Goal: Task Accomplishment & Management: Complete application form

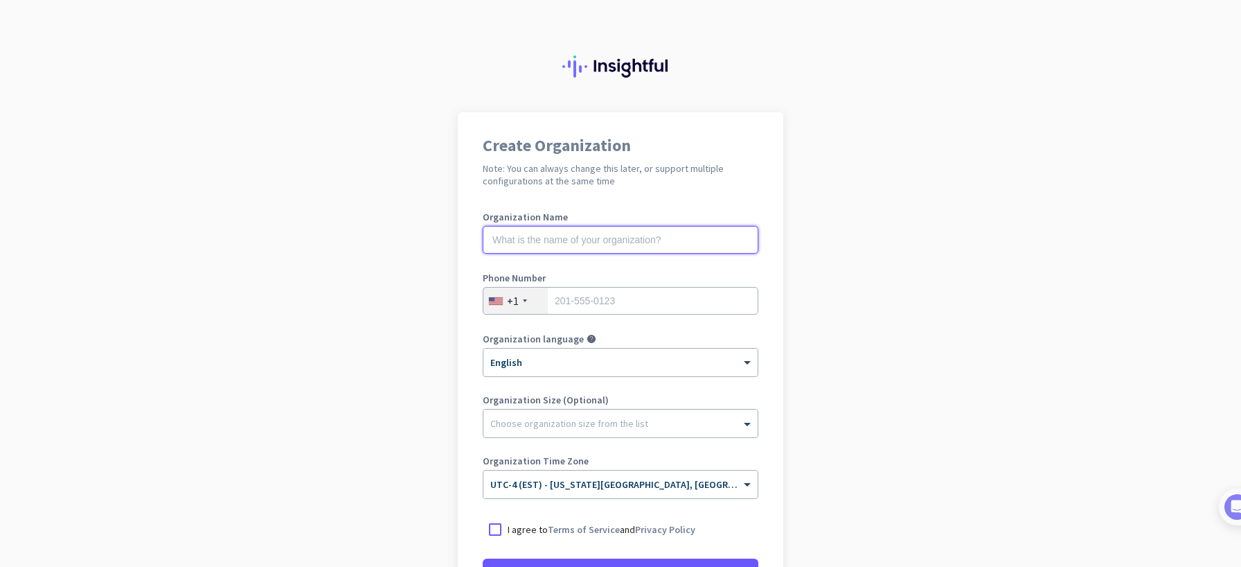
click at [703, 248] on input "text" at bounding box center [621, 240] width 276 height 28
type input "Mercor"
click at [665, 307] on input "tel" at bounding box center [621, 301] width 276 height 28
type input "8623047991"
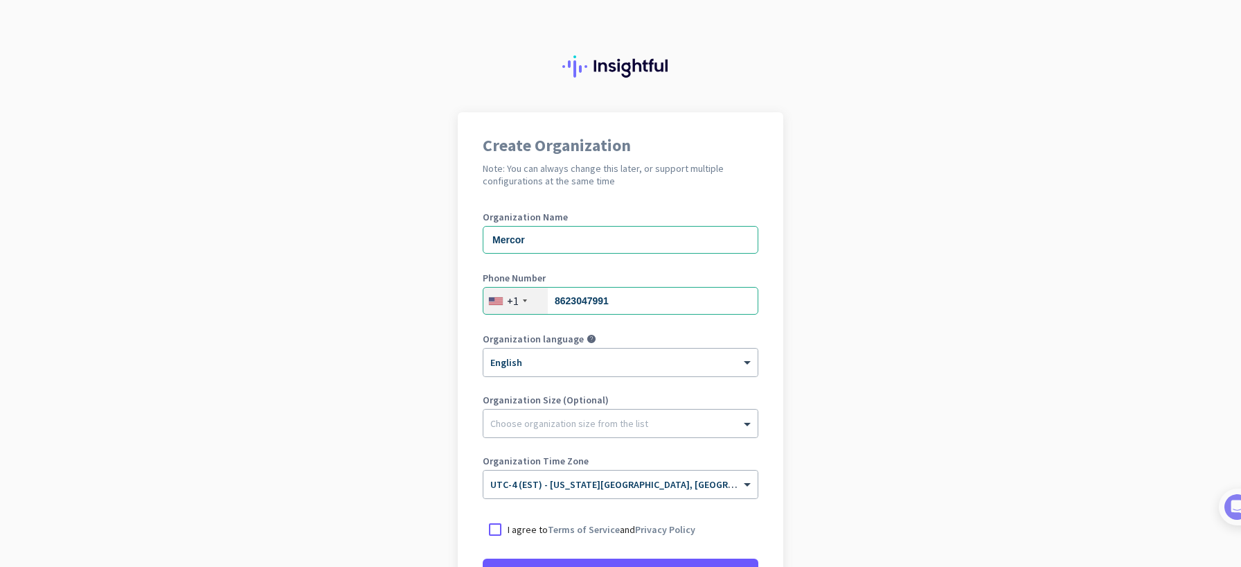
click at [874, 425] on app-onboarding-organization "Create Organization Note: You can always change this later, or support multiple…" at bounding box center [620, 412] width 1241 height 600
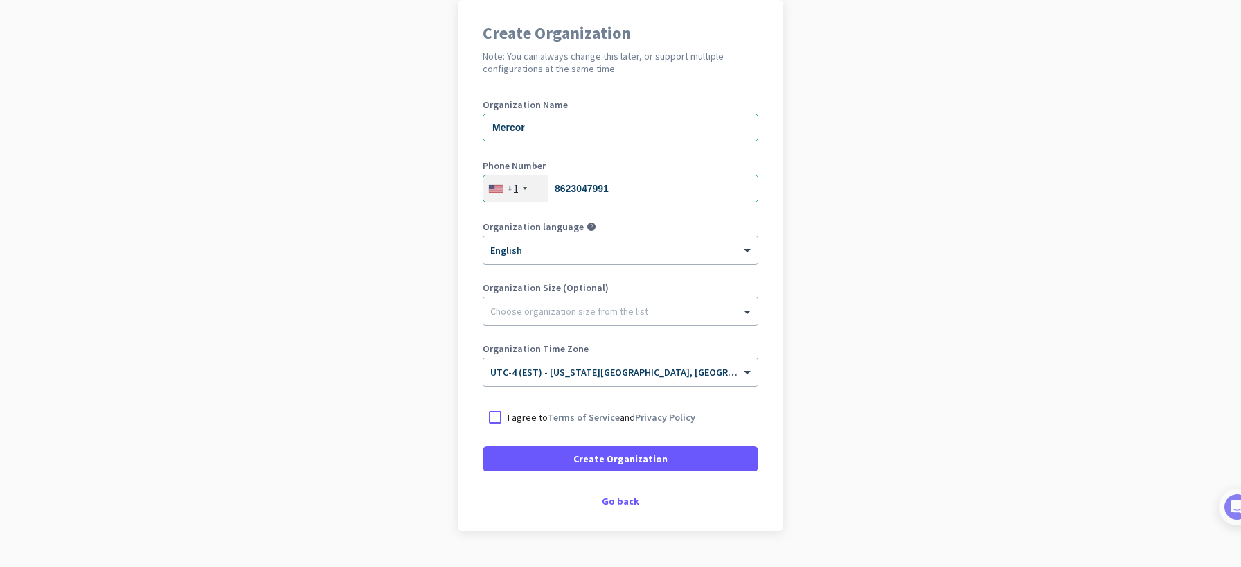
scroll to position [128, 0]
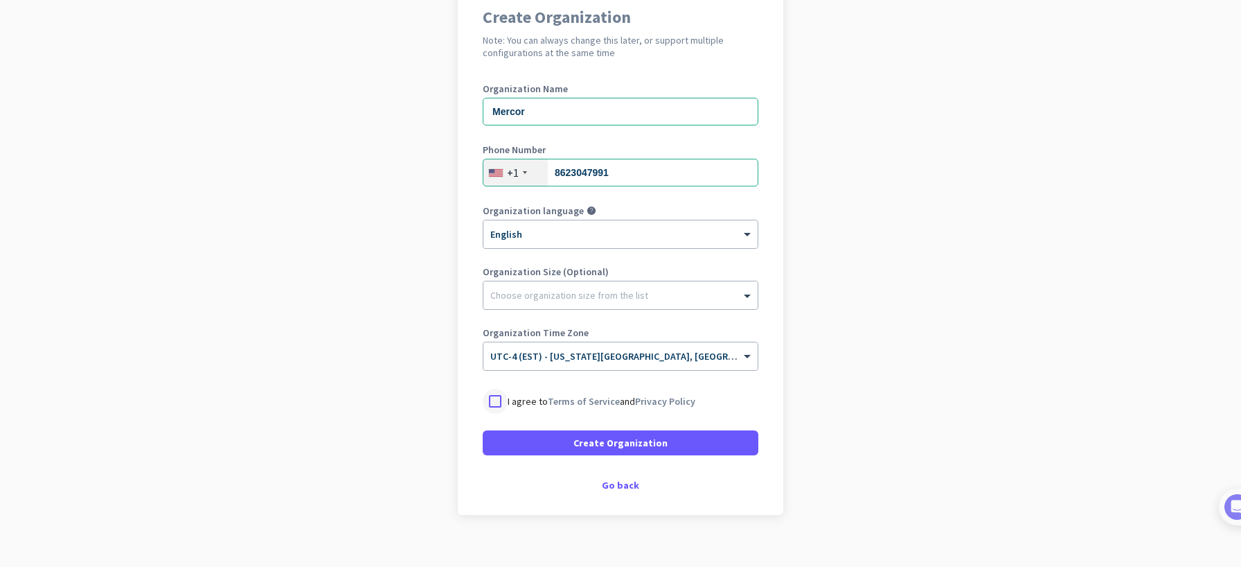
click at [489, 400] on div at bounding box center [495, 401] width 25 height 25
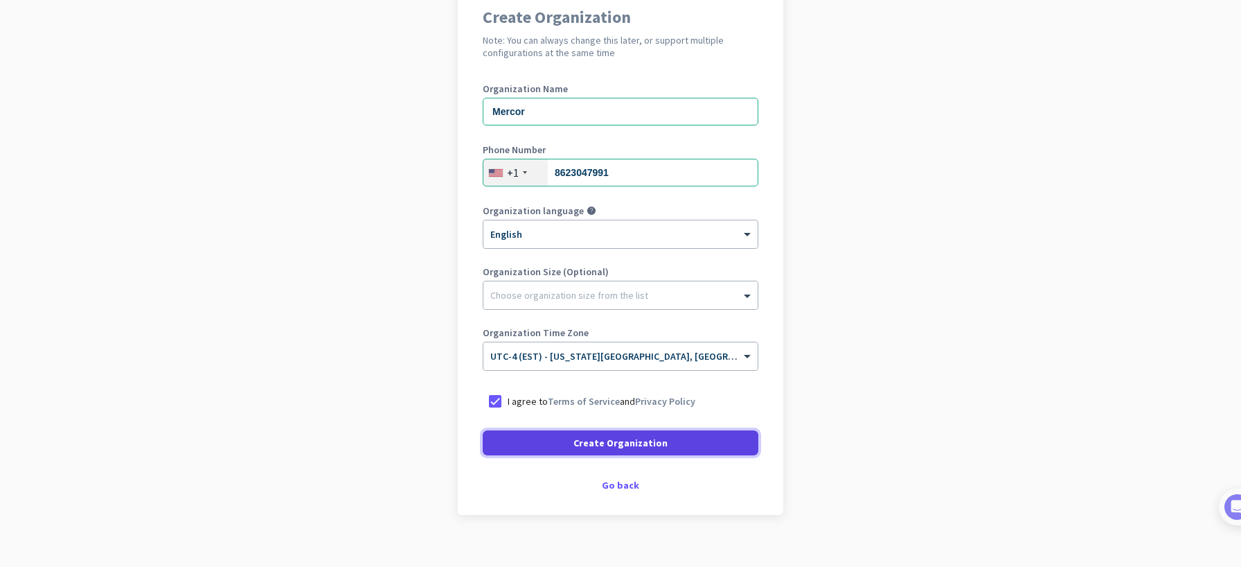
click at [610, 449] on span "Create Organization" at bounding box center [620, 443] width 94 height 14
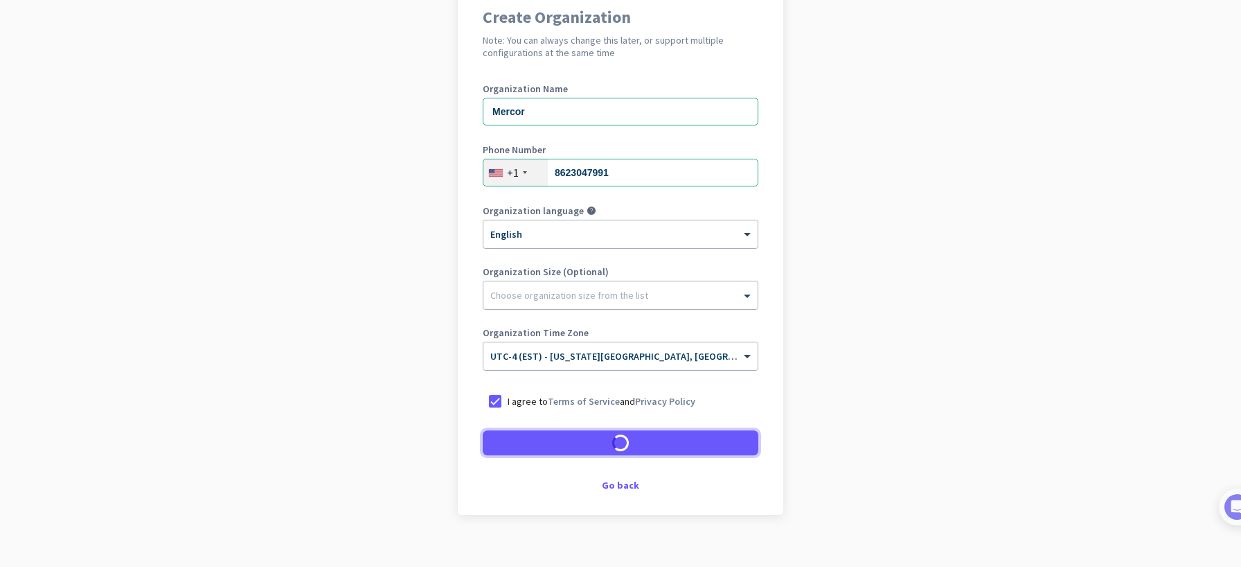
scroll to position [104, 0]
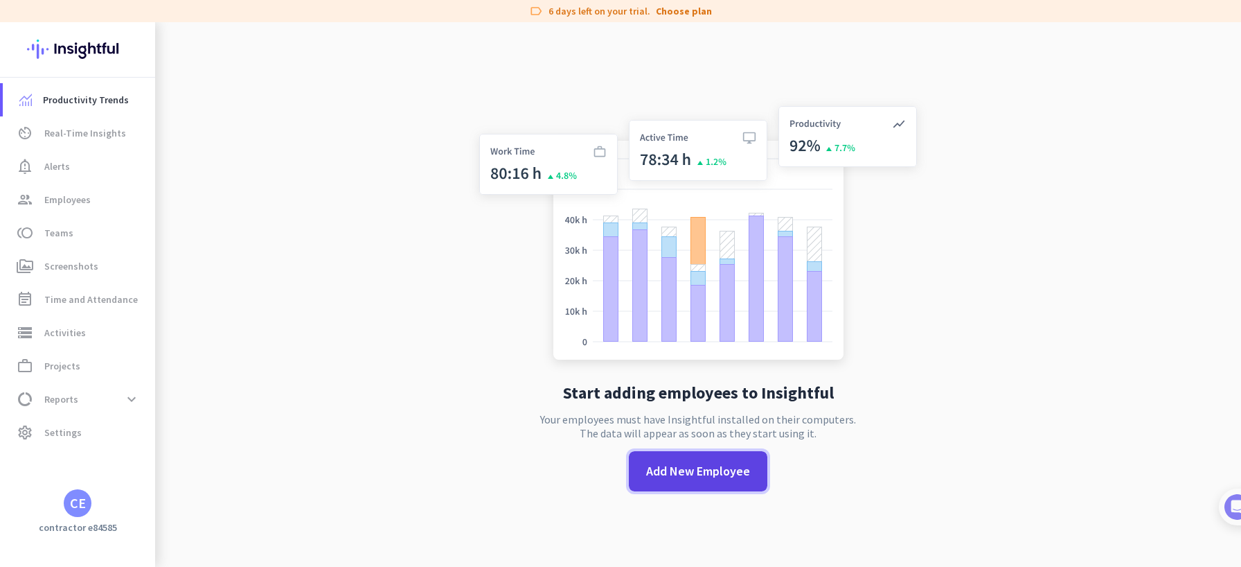
click at [662, 474] on span "Add New Employee" at bounding box center [698, 471] width 104 height 18
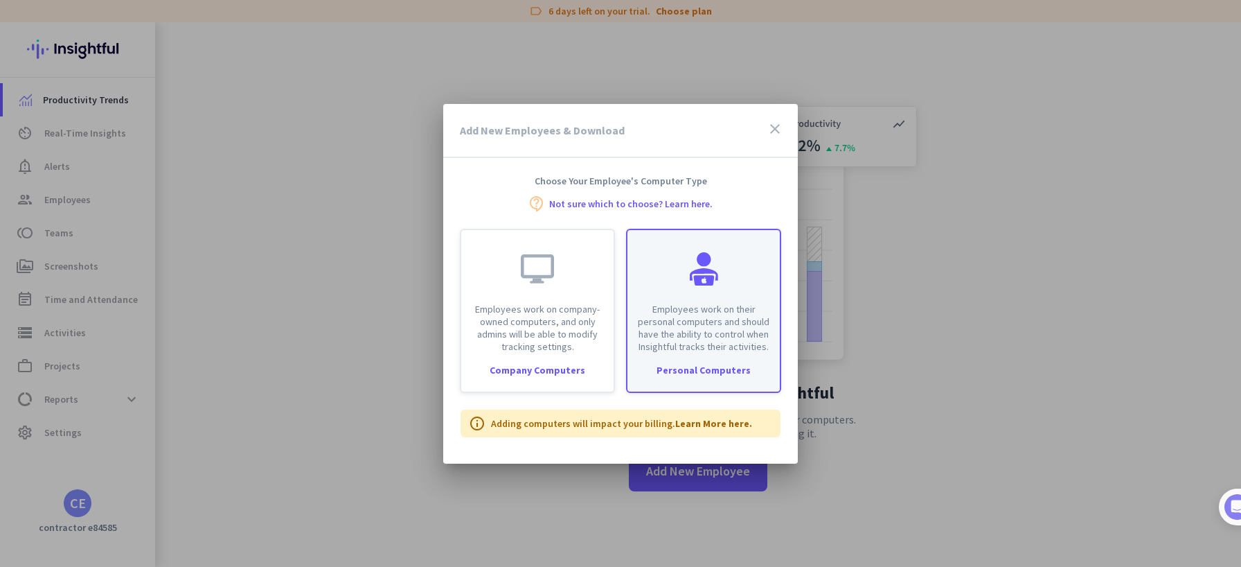
click at [702, 375] on div "Personal Computers" at bounding box center [703, 370] width 152 height 10
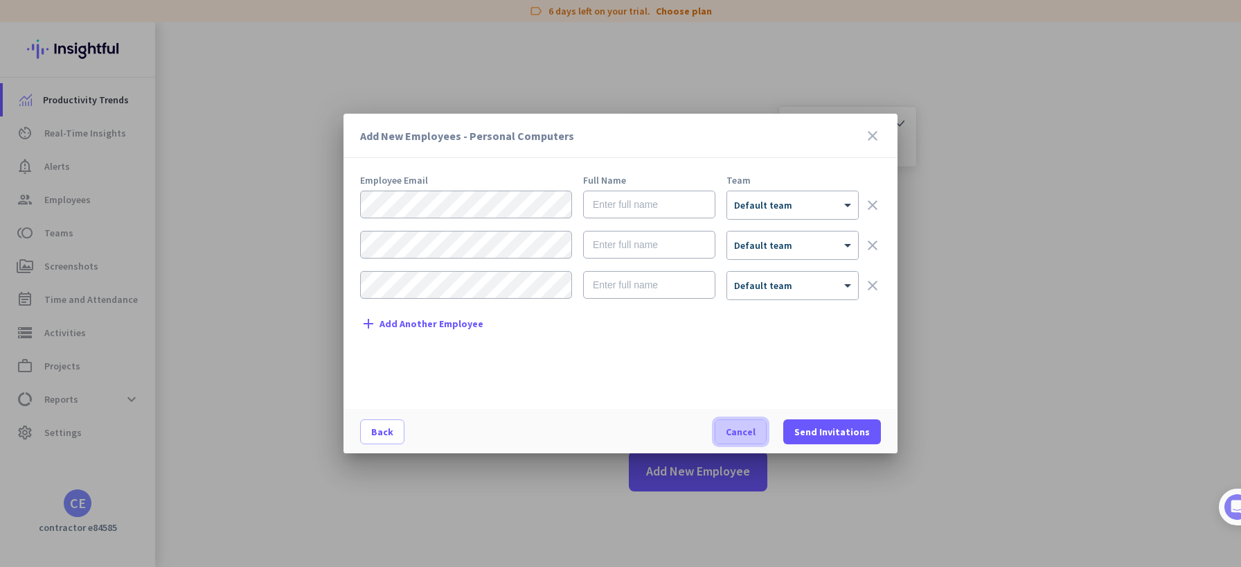
click at [749, 433] on span "Cancel" at bounding box center [741, 432] width 30 height 14
